Goal: Task Accomplishment & Management: Use online tool/utility

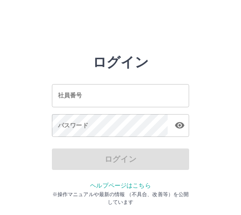
click at [149, 93] on input "社員番号" at bounding box center [120, 95] width 137 height 23
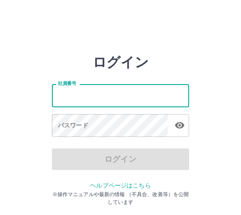
type input "*******"
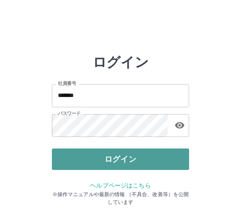
click at [114, 165] on button "ログイン" at bounding box center [120, 158] width 137 height 21
